Goal: Go to known website: Access a specific website the user already knows

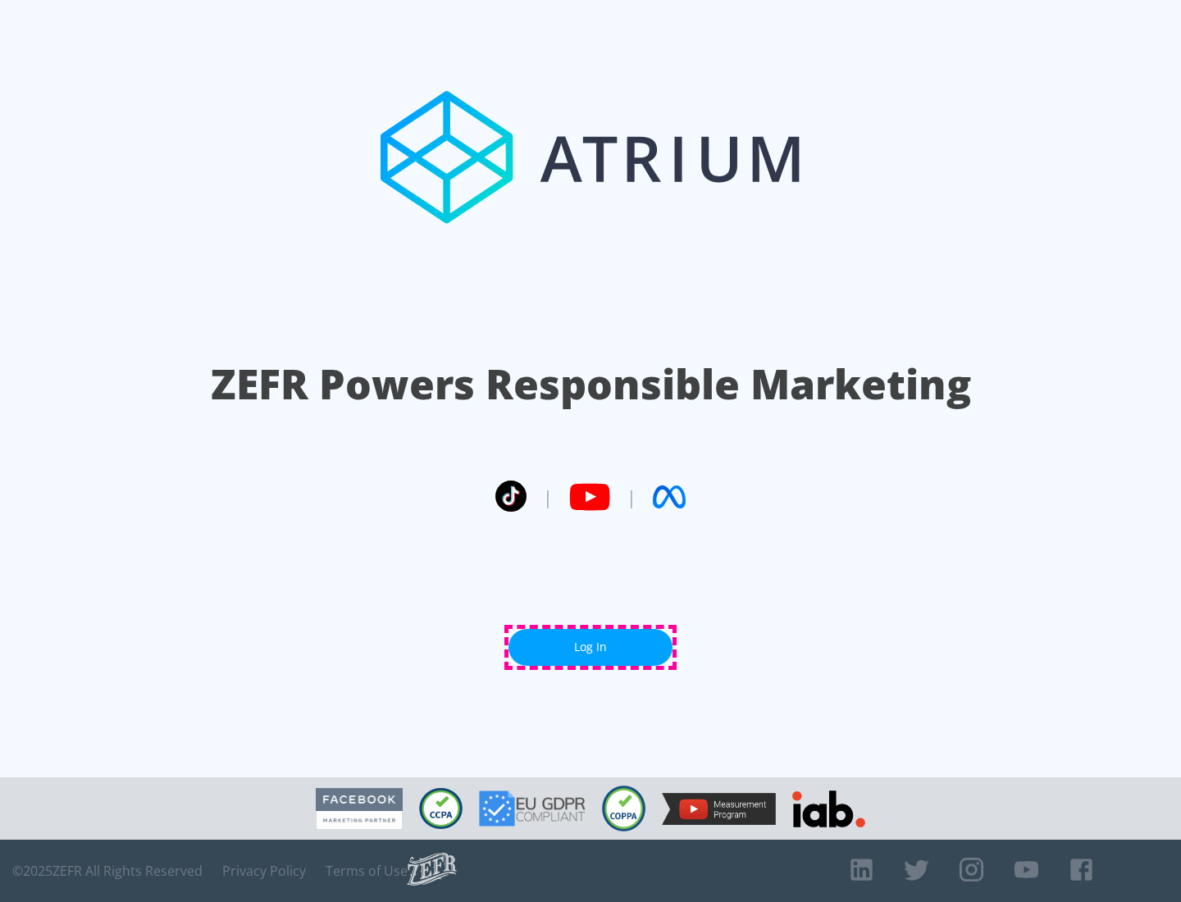
click at [591, 647] on link "Log In" at bounding box center [591, 647] width 164 height 37
